Goal: Task Accomplishment & Management: Use online tool/utility

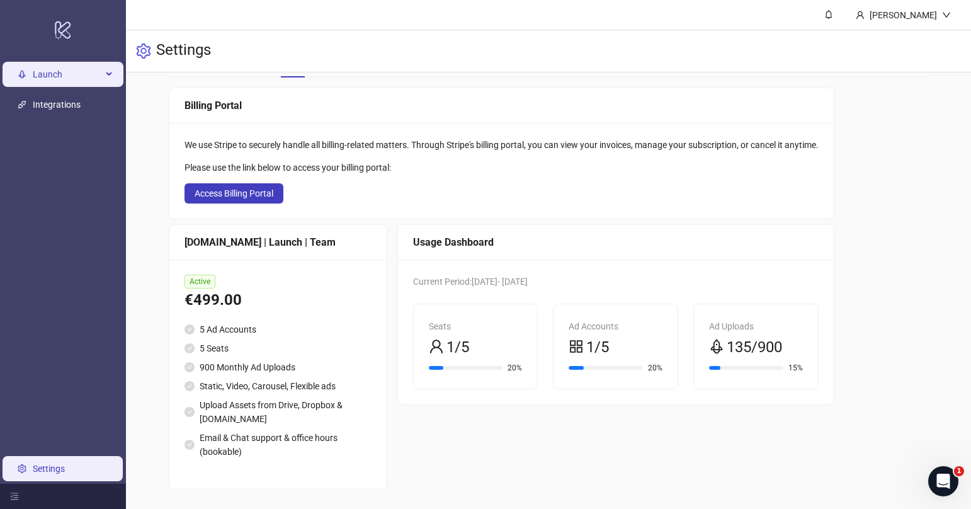
click at [60, 75] on span "Launch" at bounding box center [67, 74] width 69 height 25
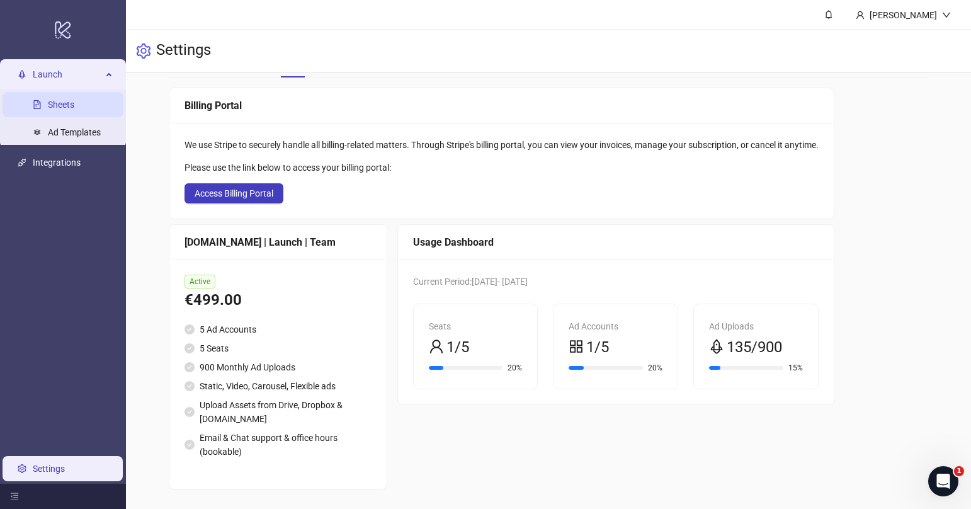
click at [63, 102] on link "Sheets" at bounding box center [61, 104] width 26 height 10
